Goal: Task Accomplishment & Management: Manage account settings

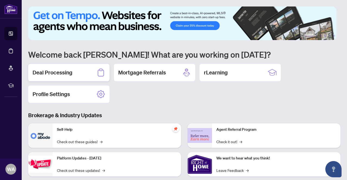
click at [70, 79] on div "Deal Processing" at bounding box center [68, 72] width 81 height 17
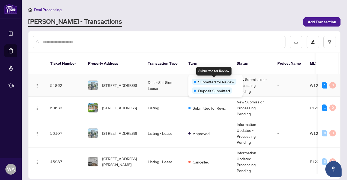
click at [223, 78] on div "Submitted for Review" at bounding box center [216, 81] width 48 height 7
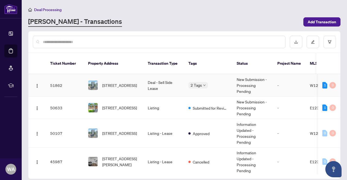
click at [116, 82] on span "[STREET_ADDRESS]" at bounding box center [119, 85] width 35 height 6
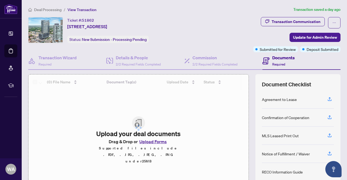
scroll to position [46, 0]
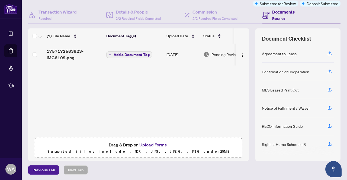
click at [157, 142] on button "Upload Forms" at bounding box center [153, 145] width 31 height 7
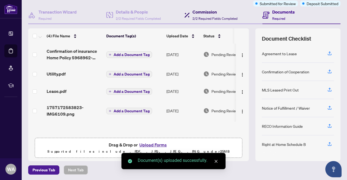
click at [205, 13] on h4 "Commission" at bounding box center [215, 12] width 45 height 7
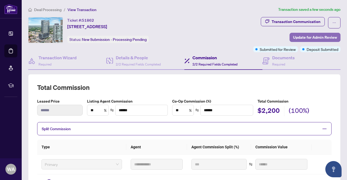
click at [303, 36] on span "Update for Admin Review" at bounding box center [315, 37] width 44 height 9
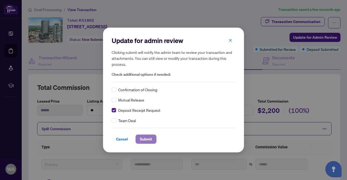
click at [149, 141] on span "Submit" at bounding box center [146, 139] width 12 height 9
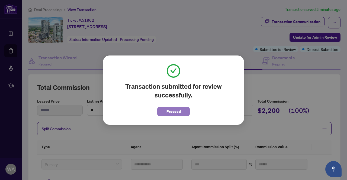
click at [180, 111] on span "Proceed" at bounding box center [173, 111] width 14 height 9
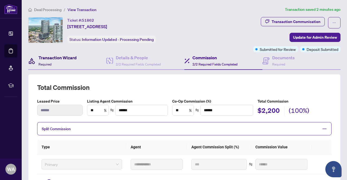
click at [75, 62] on div "Transaction Wizard Required" at bounding box center [58, 61] width 38 height 13
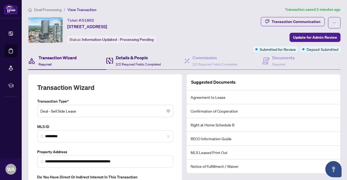
click at [126, 56] on h4 "Details & People" at bounding box center [138, 58] width 45 height 7
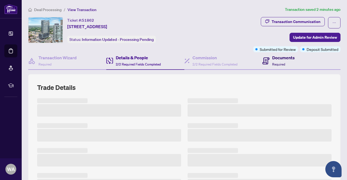
click at [280, 60] on h4 "Documents" at bounding box center [283, 58] width 23 height 7
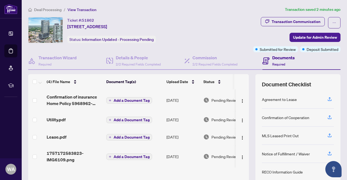
scroll to position [46, 0]
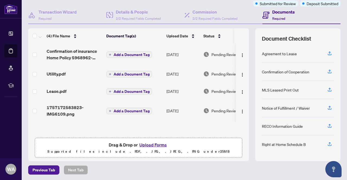
click at [150, 147] on button "Upload Forms" at bounding box center [153, 145] width 31 height 7
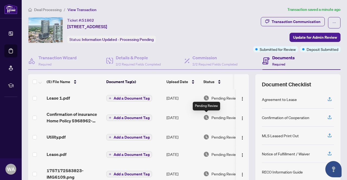
scroll to position [6, 0]
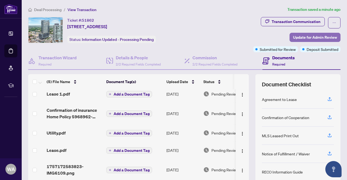
click at [315, 38] on span "Update for Admin Review" at bounding box center [315, 37] width 44 height 9
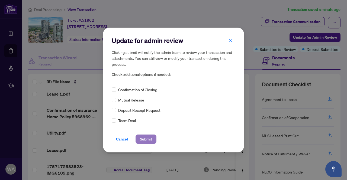
click at [149, 139] on span "Submit" at bounding box center [146, 139] width 12 height 9
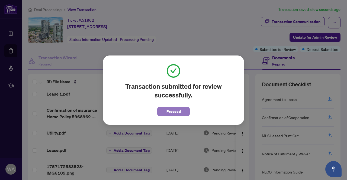
click at [172, 110] on span "Proceed" at bounding box center [173, 111] width 14 height 9
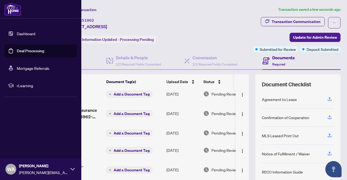
click at [20, 52] on link "Deal Processing" at bounding box center [30, 51] width 27 height 5
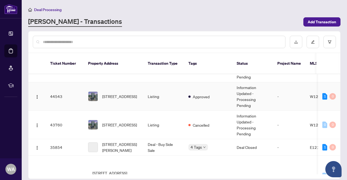
scroll to position [131, 0]
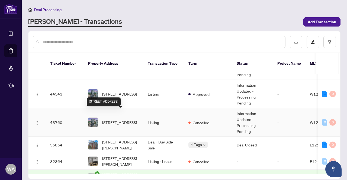
click at [117, 120] on span "[STREET_ADDRESS]" at bounding box center [119, 123] width 35 height 6
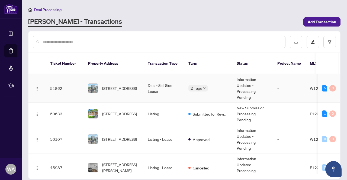
click at [145, 81] on td "Deal - Sell Side Lease" at bounding box center [163, 88] width 41 height 28
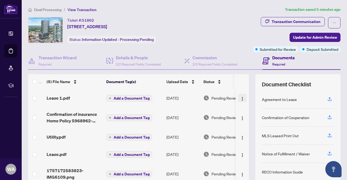
click at [240, 98] on img "button" at bounding box center [242, 99] width 4 height 4
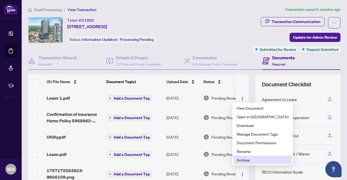
click at [243, 161] on span "Archive" at bounding box center [263, 160] width 52 height 6
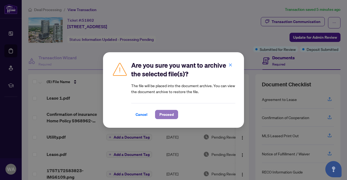
click at [162, 117] on span "Proceed" at bounding box center [166, 114] width 14 height 9
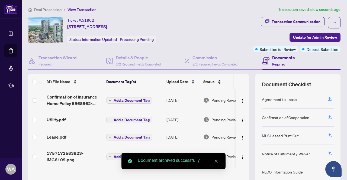
click at [236, 143] on td at bounding box center [242, 137] width 13 height 17
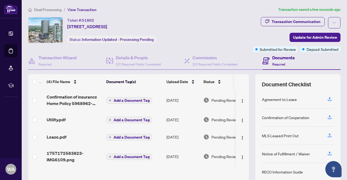
click at [236, 132] on td at bounding box center [242, 137] width 13 height 17
click at [240, 137] on img "button" at bounding box center [242, 138] width 4 height 4
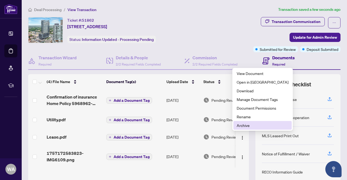
click at [241, 126] on span "Archive" at bounding box center [263, 126] width 52 height 6
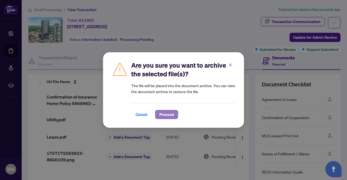
click at [164, 114] on span "Proceed" at bounding box center [166, 114] width 14 height 9
